Goal: Task Accomplishment & Management: Manage account settings

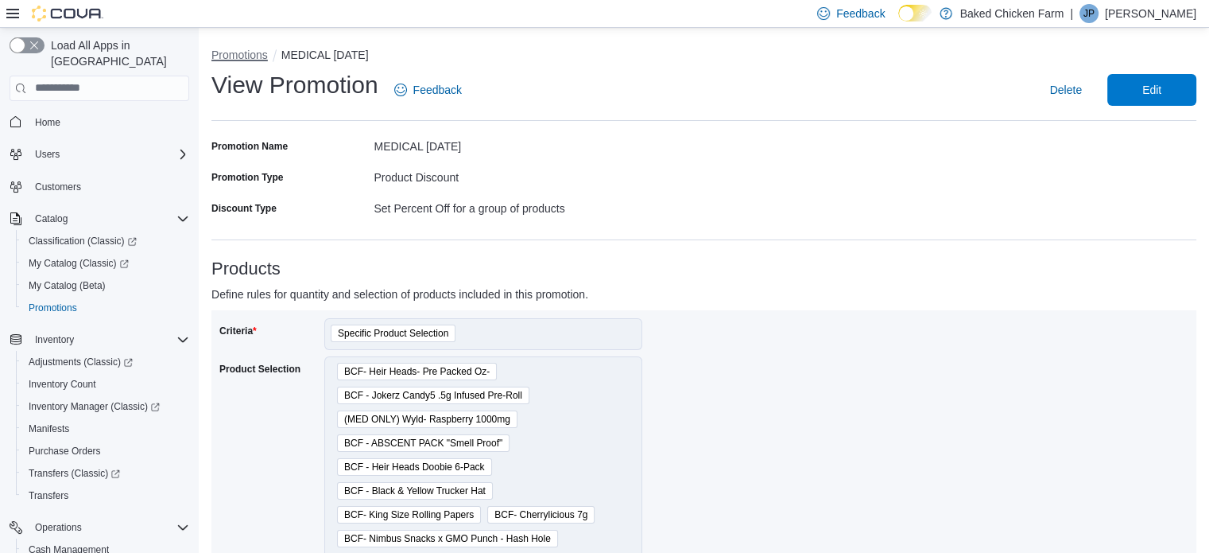
click at [229, 50] on button "Promotions" at bounding box center [239, 54] width 56 height 13
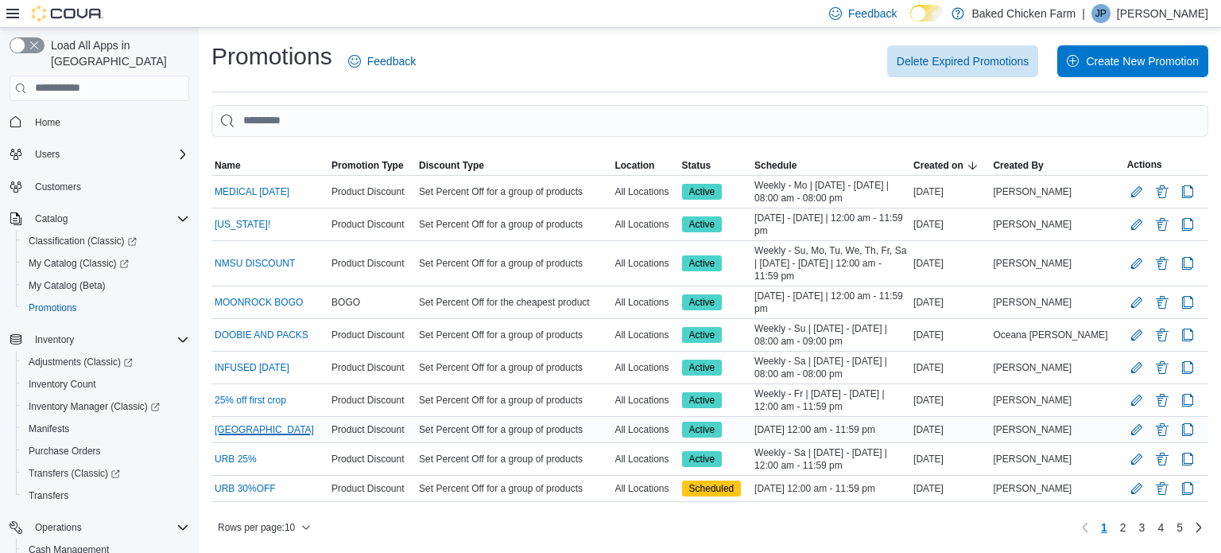
click at [302, 429] on link "[GEOGRAPHIC_DATA]" at bounding box center [264, 429] width 99 height 13
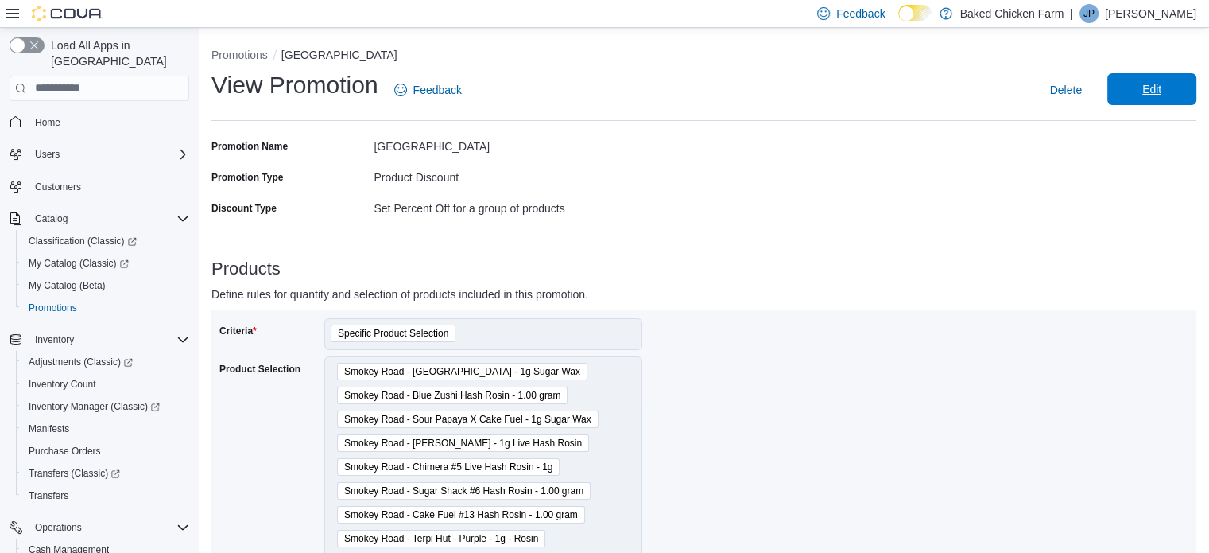
click at [1142, 91] on span "Edit" at bounding box center [1152, 89] width 70 height 32
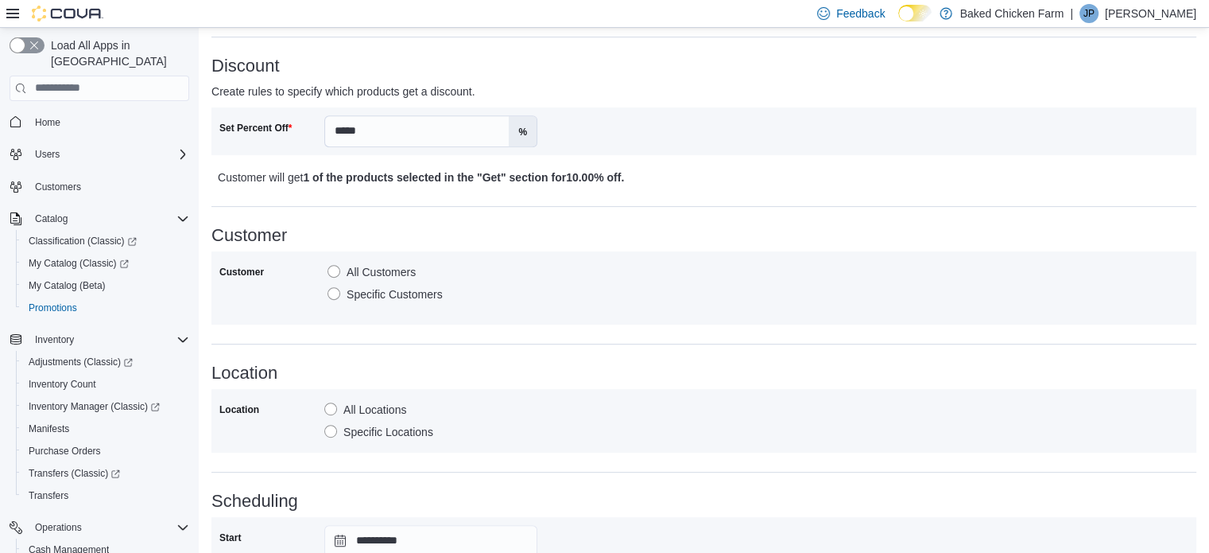
scroll to position [739, 0]
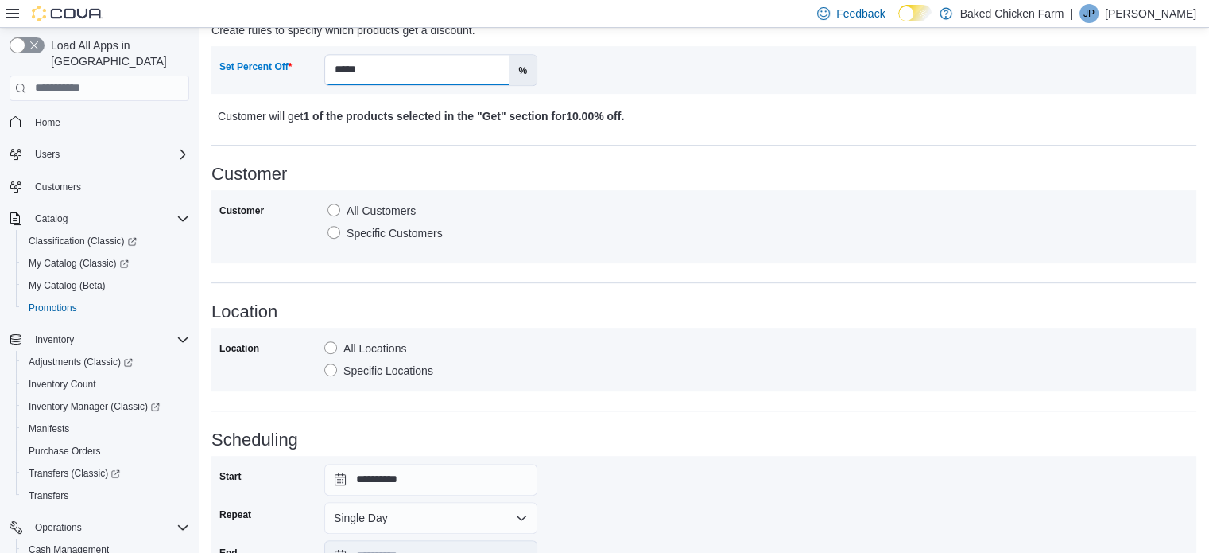
drag, startPoint x: 395, startPoint y: 60, endPoint x: 168, endPoint y: 91, distance: 229.6
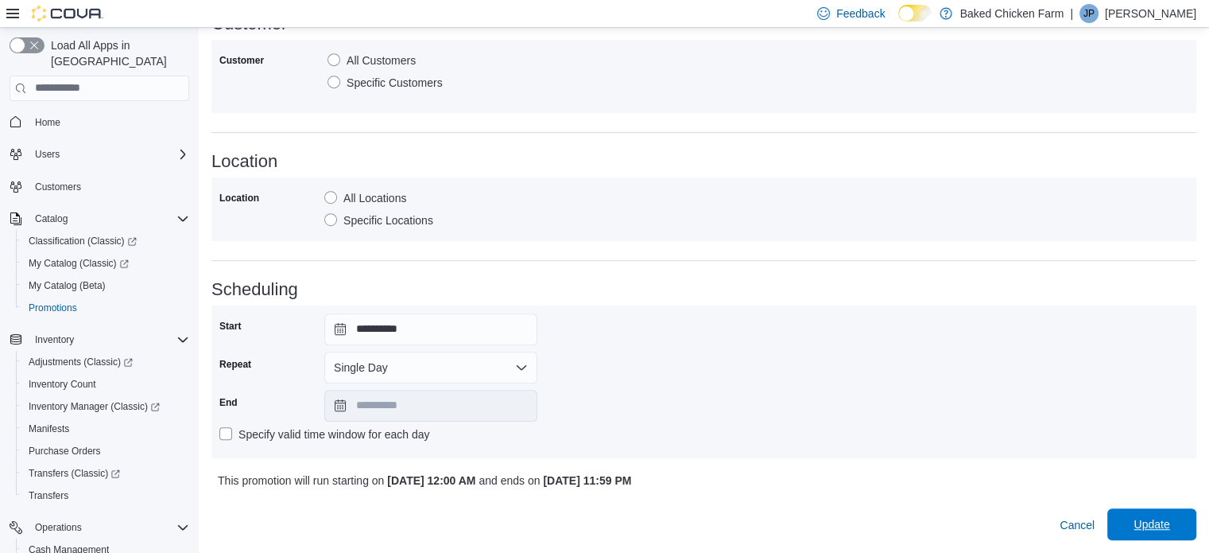
type input "**"
click at [1169, 522] on span "Update" at bounding box center [1152, 524] width 36 height 16
